Goal: Check status: Check status

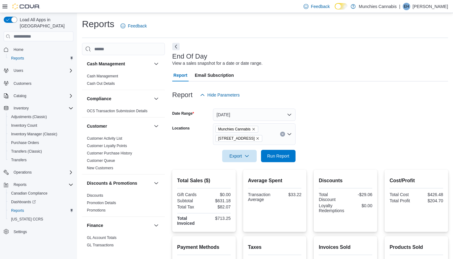
scroll to position [14, 0]
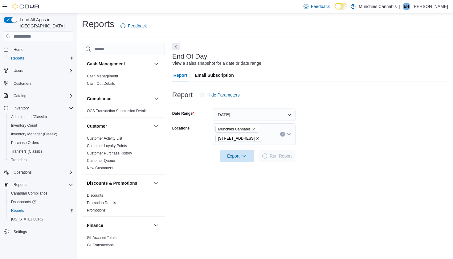
scroll to position [14, 0]
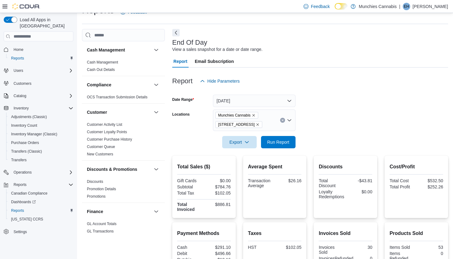
click at [289, 101] on button "[DATE]" at bounding box center [254, 101] width 83 height 12
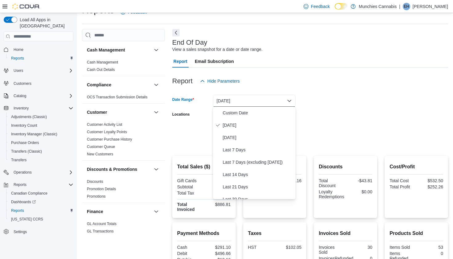
click at [314, 99] on form "Date Range Today Locations Munchies Cannabis 131 Beechwood Ave Export Run Report" at bounding box center [310, 117] width 276 height 61
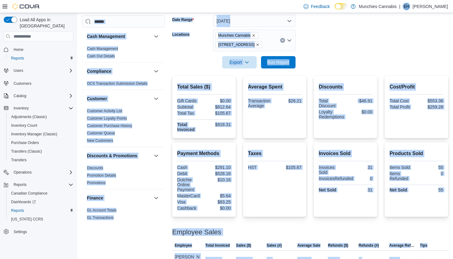
scroll to position [110, 0]
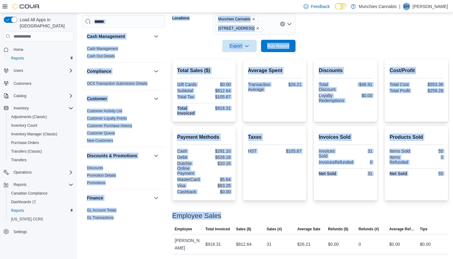
drag, startPoint x: 80, startPoint y: 22, endPoint x: 402, endPoint y: 259, distance: 399.2
click at [402, 259] on div "Reports Feedback Cash Management Cash Management Cash Out Details Compliance OC…" at bounding box center [265, 81] width 376 height 356
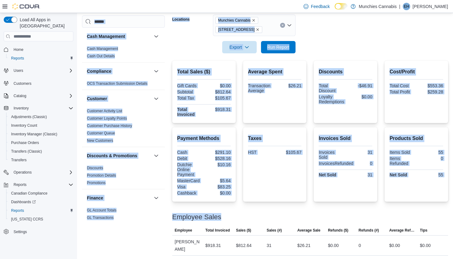
scroll to position [0, 0]
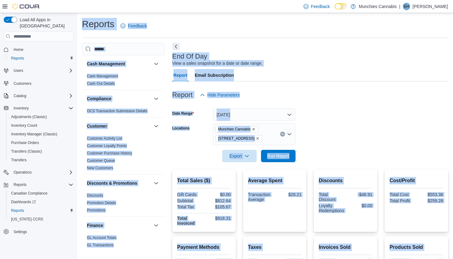
drag, startPoint x: 337, startPoint y: 51, endPoint x: 341, endPoint y: 45, distance: 7.6
click at [337, 51] on div at bounding box center [310, 51] width 276 height 2
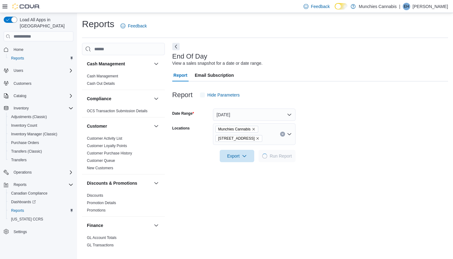
scroll to position [14, 0]
